Goal: Find specific page/section: Find specific page/section

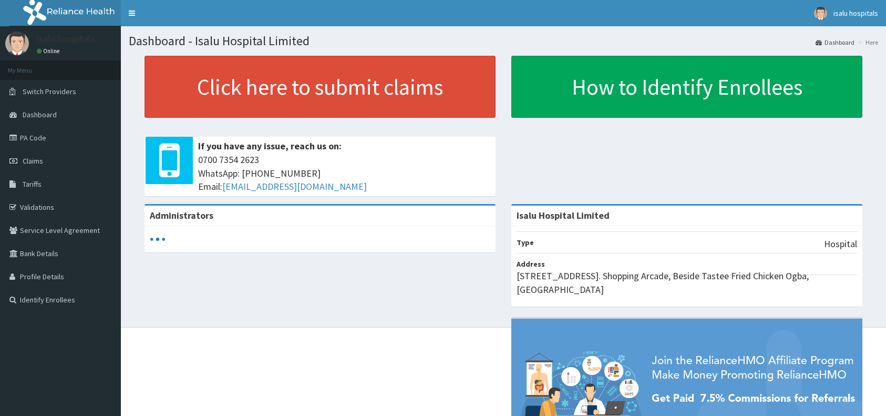
click at [67, 134] on link "PA Code" at bounding box center [60, 137] width 121 height 23
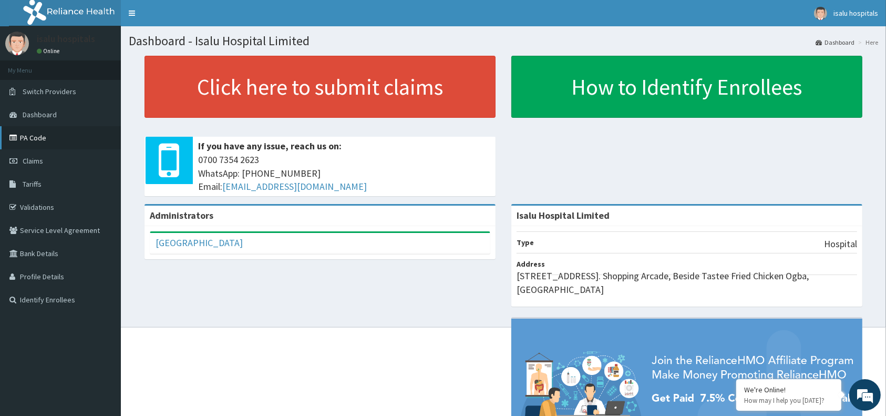
click at [48, 136] on link "PA Code" at bounding box center [60, 137] width 121 height 23
drag, startPoint x: 19, startPoint y: 138, endPoint x: 18, endPoint y: 128, distance: 10.6
click at [19, 137] on icon at bounding box center [14, 137] width 11 height 7
